Goal: Find specific page/section: Find specific page/section

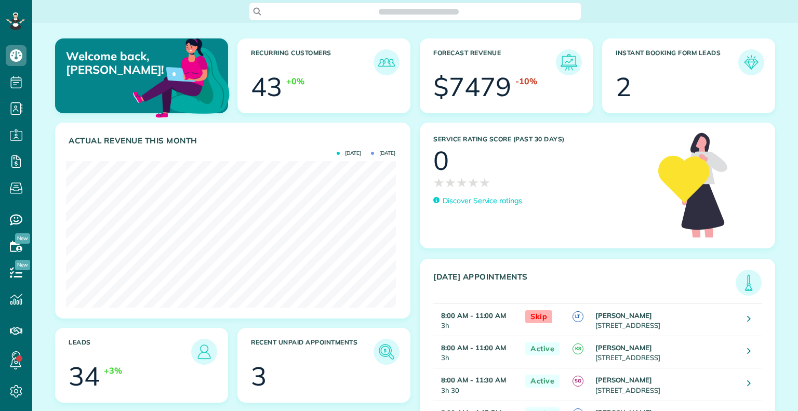
scroll to position [146, 329]
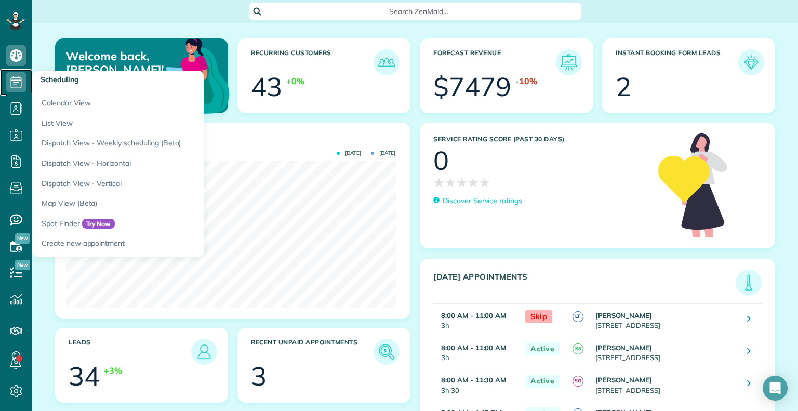
click at [9, 83] on icon at bounding box center [16, 82] width 21 height 21
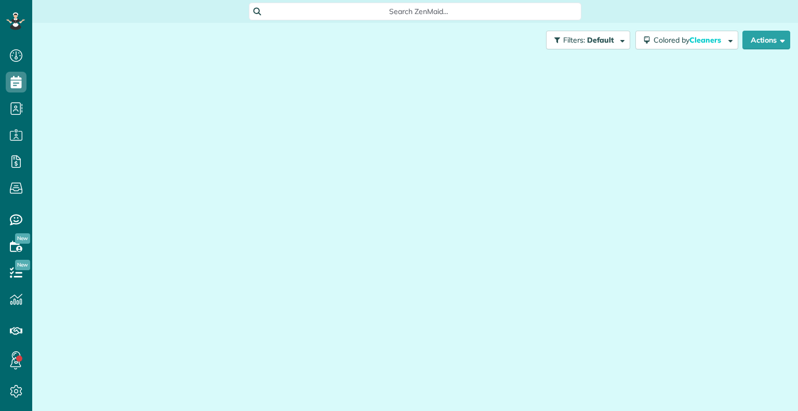
scroll to position [5, 5]
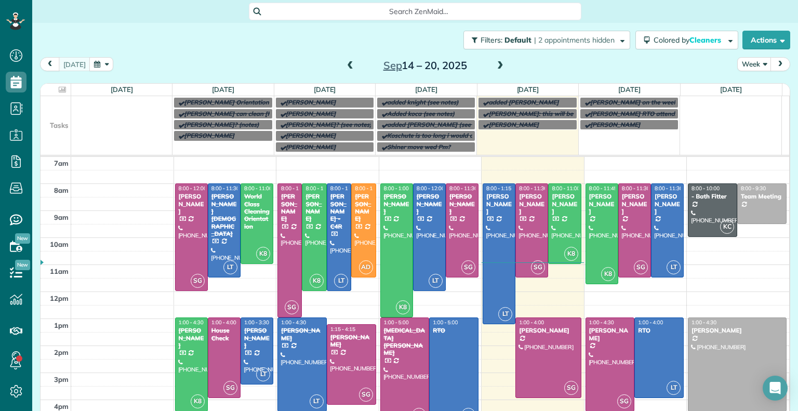
click at [345, 67] on span at bounding box center [350, 65] width 11 height 9
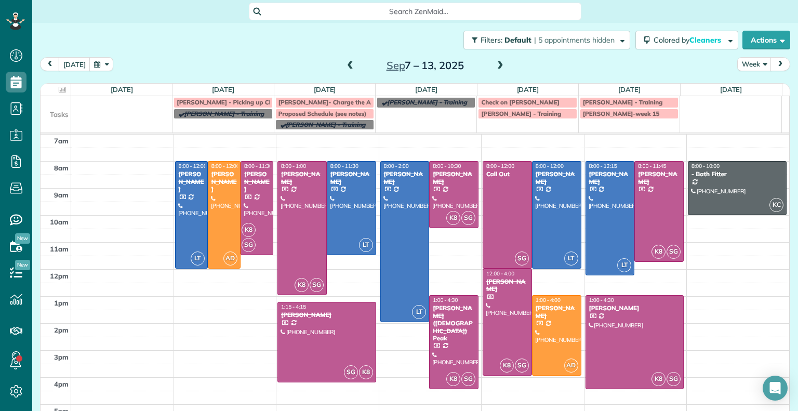
click at [345, 67] on span at bounding box center [350, 65] width 11 height 9
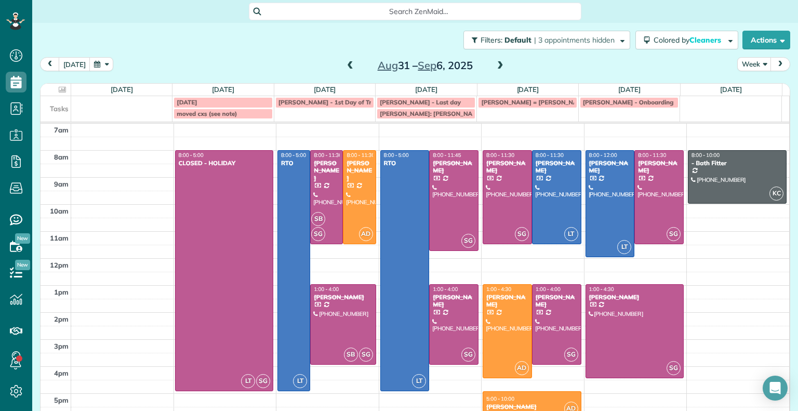
click at [495, 67] on span at bounding box center [500, 65] width 11 height 9
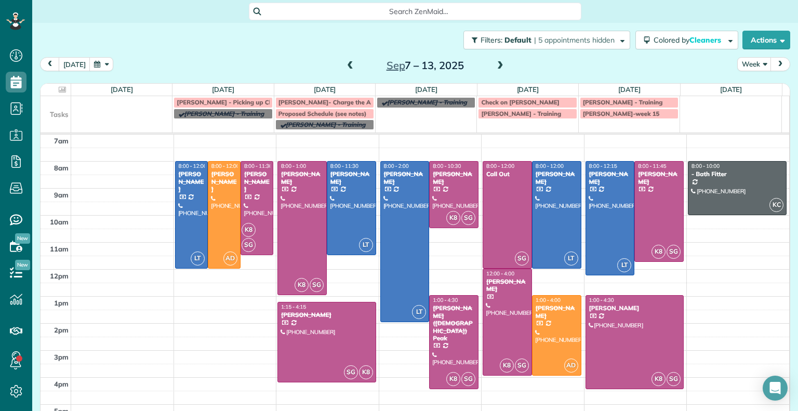
click at [495, 67] on span at bounding box center [500, 65] width 11 height 9
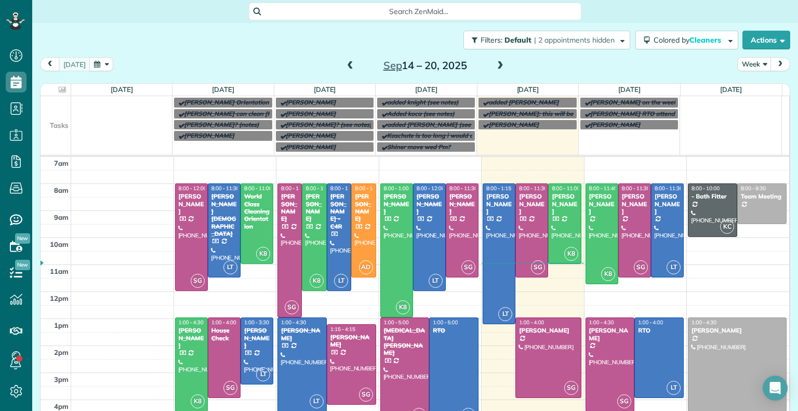
click at [692, 6] on div "Search ZenMaid…" at bounding box center [415, 12] width 766 height 18
click at [551, 197] on div "[PERSON_NAME]" at bounding box center [564, 204] width 27 height 22
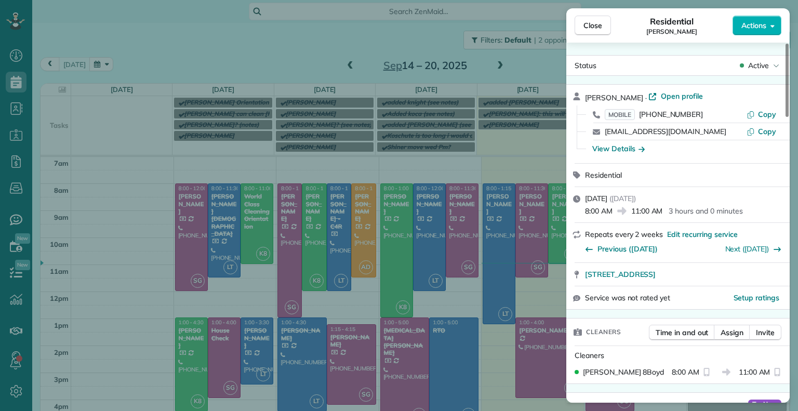
click at [490, 28] on div "Close Residential [PERSON_NAME] Actions Status Active [PERSON_NAME] · Open prof…" at bounding box center [399, 205] width 798 height 411
